Goal: Obtain resource: Download file/media

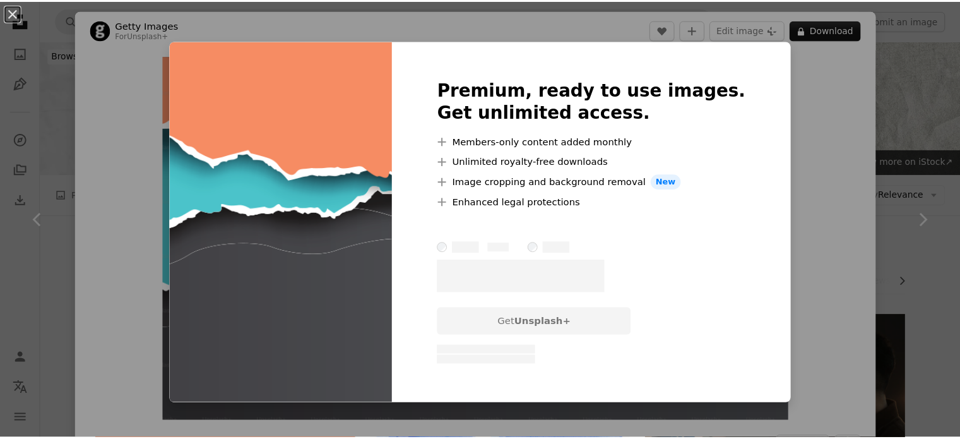
scroll to position [1262, 0]
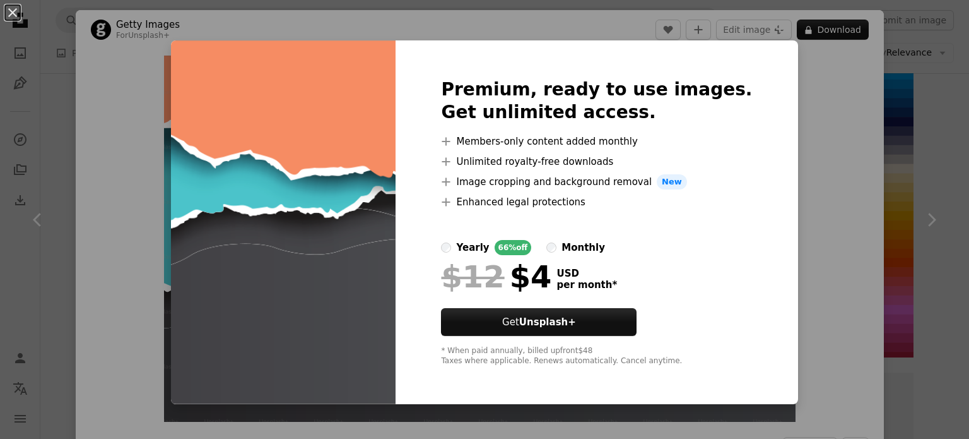
click at [807, 151] on div "An X shape Premium, ready to use images. Get unlimited access. A plus sign Memb…" at bounding box center [484, 219] width 969 height 439
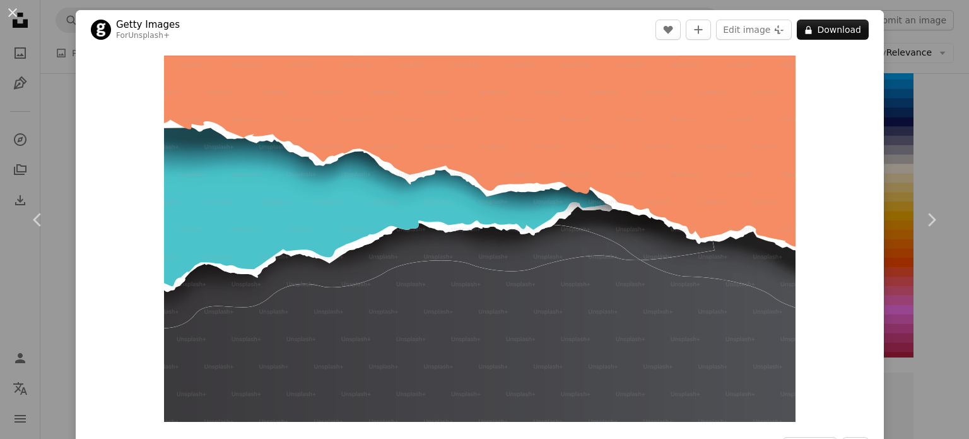
click at [20, 134] on div "An X shape Chevron left Chevron right Getty Images For Unsplash+ A heart A plus…" at bounding box center [484, 219] width 969 height 439
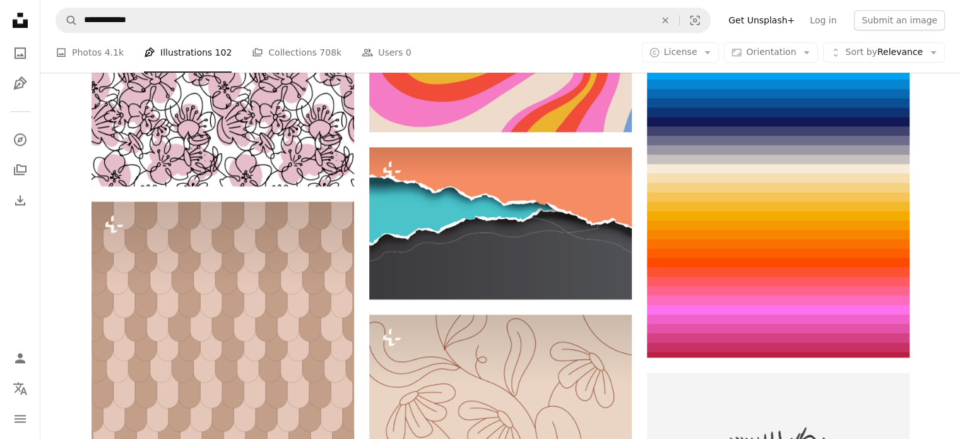
click at [15, 9] on icon "Unsplash logo Unsplash Home" at bounding box center [20, 20] width 25 height 25
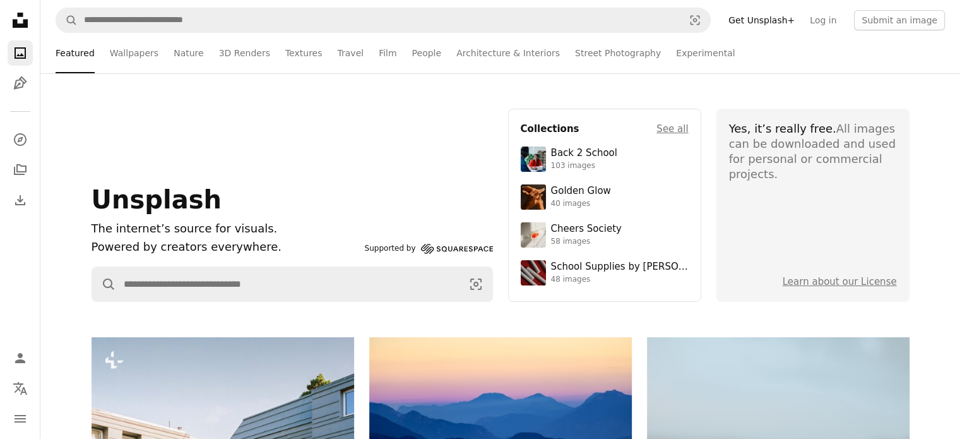
click at [5, 11] on nav "Unsplash logo Unsplash Home A photo Pen Tool A compass A stack of folders Downl…" at bounding box center [20, 219] width 40 height 439
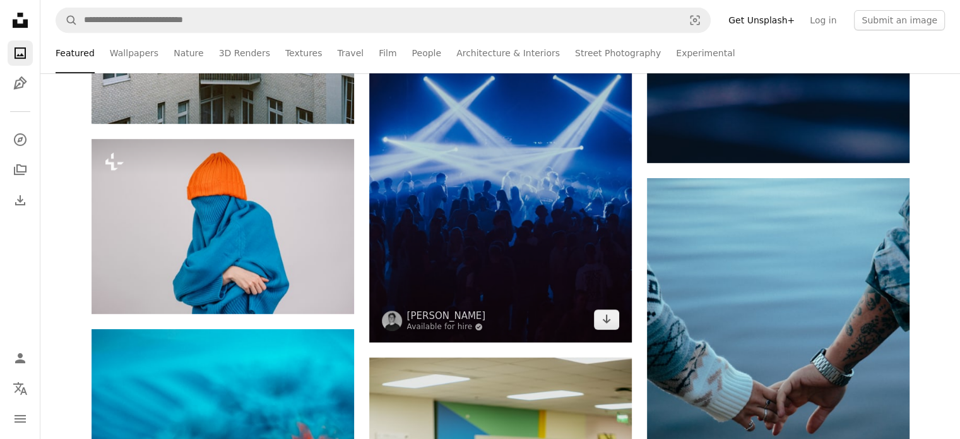
scroll to position [883, 0]
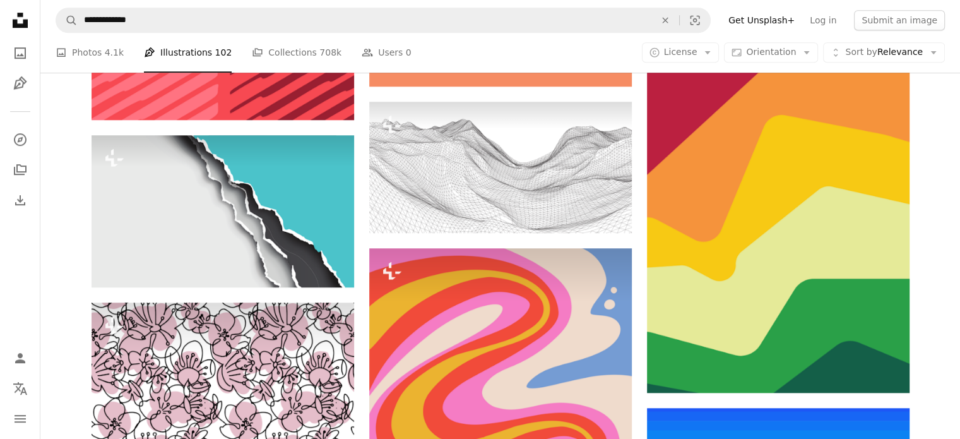
scroll to position [1262, 0]
